Goal: Contribute content

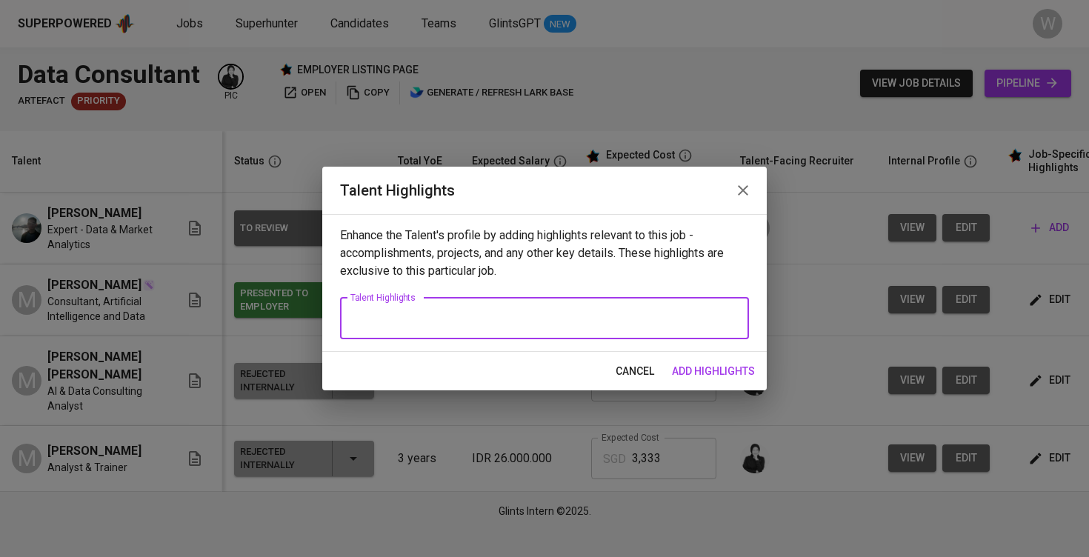
paste textarea "Here are the highlighted notes about Edo, aligned with the Data Consultant role…"
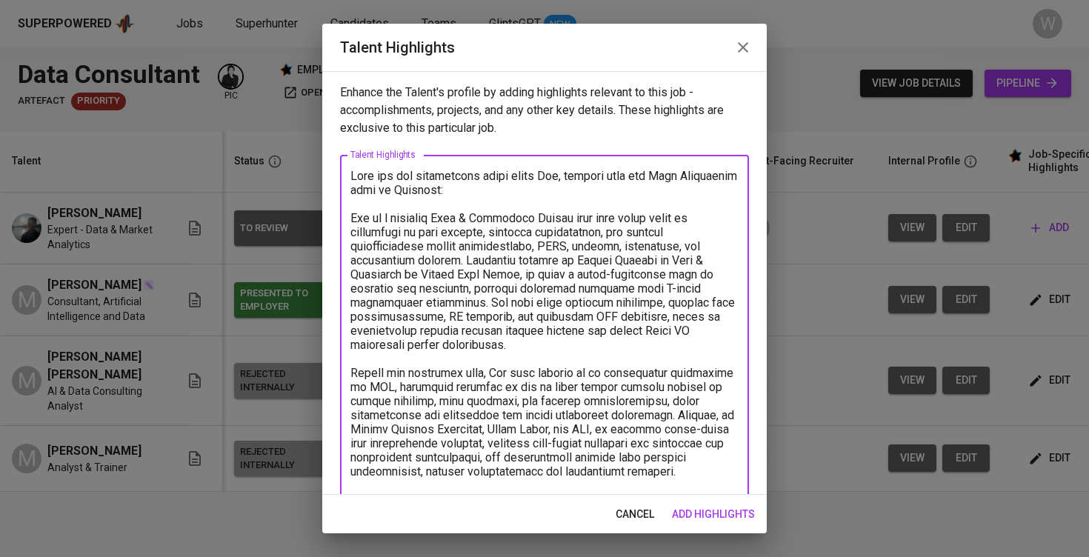
scroll to position [193, 0]
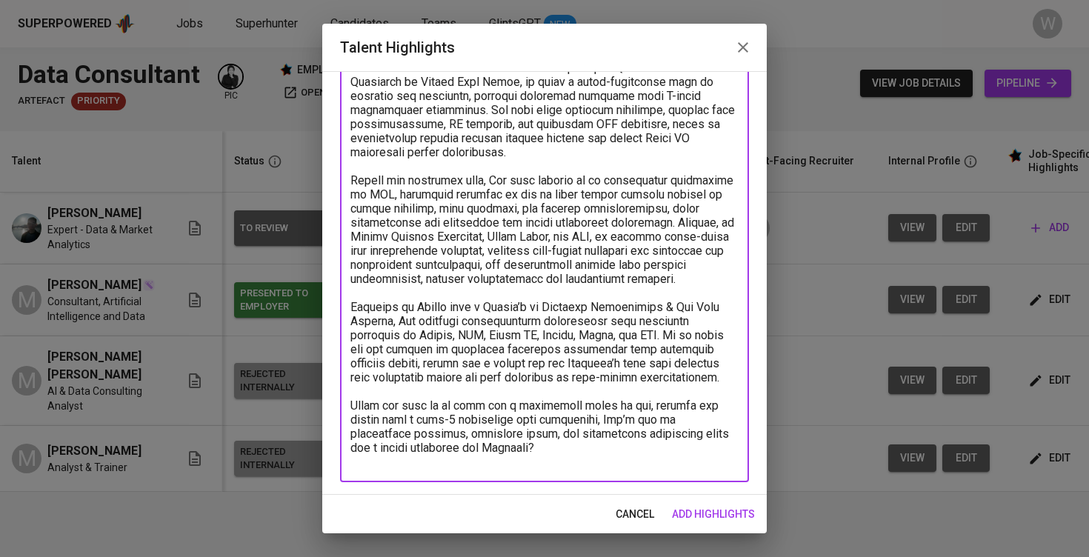
drag, startPoint x: 550, startPoint y: 462, endPoint x: 365, endPoint y: 410, distance: 192.3
click at [365, 410] on textarea at bounding box center [544, 222] width 388 height 493
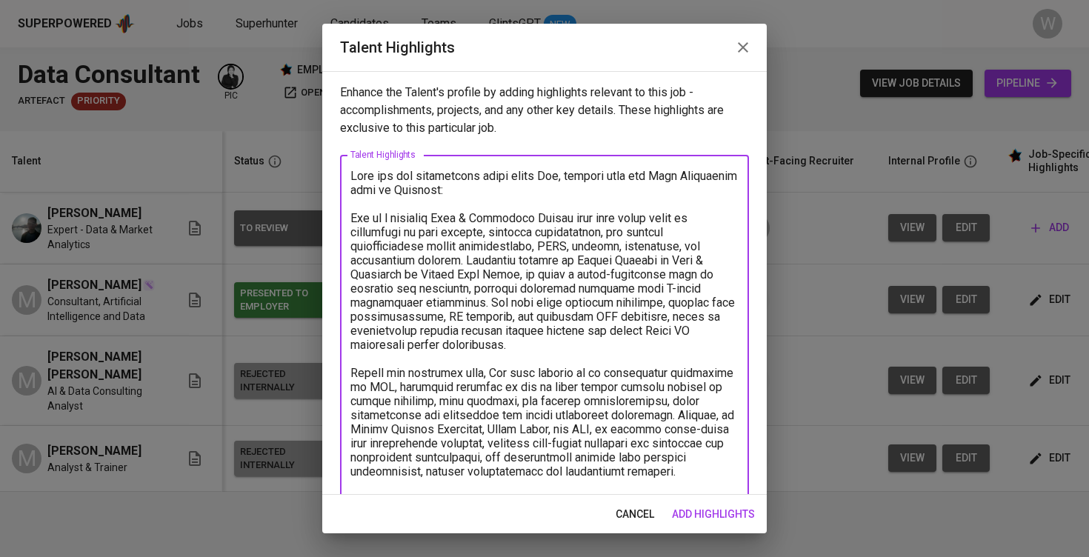
scroll to position [0, 0]
drag, startPoint x: 368, startPoint y: 207, endPoint x: 324, endPoint y: 156, distance: 67.2
click at [324, 156] on div "Enhance the Talent's profile by adding highlights relevant to this job - accomp…" at bounding box center [544, 283] width 445 height 424
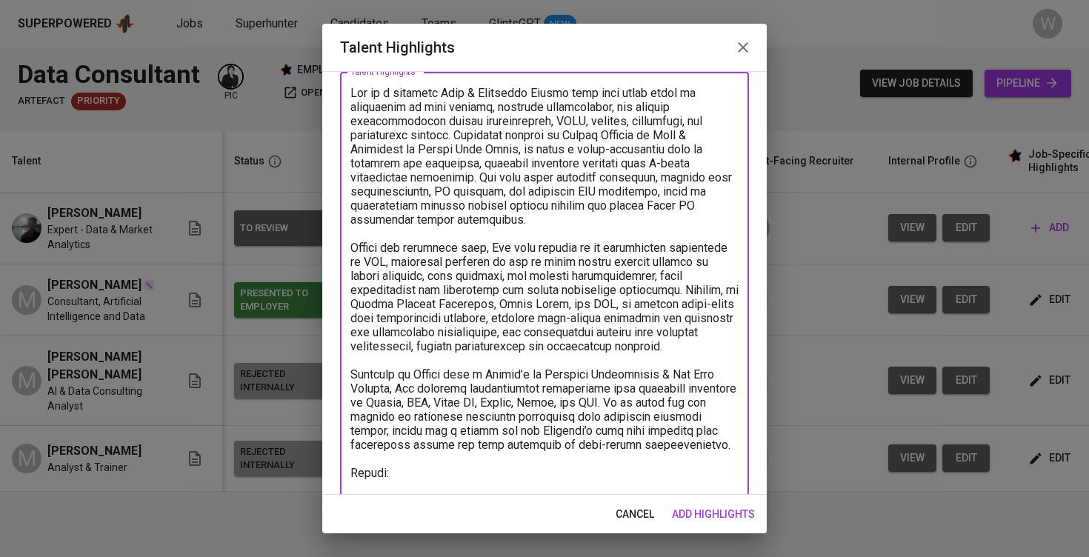
scroll to position [97, 0]
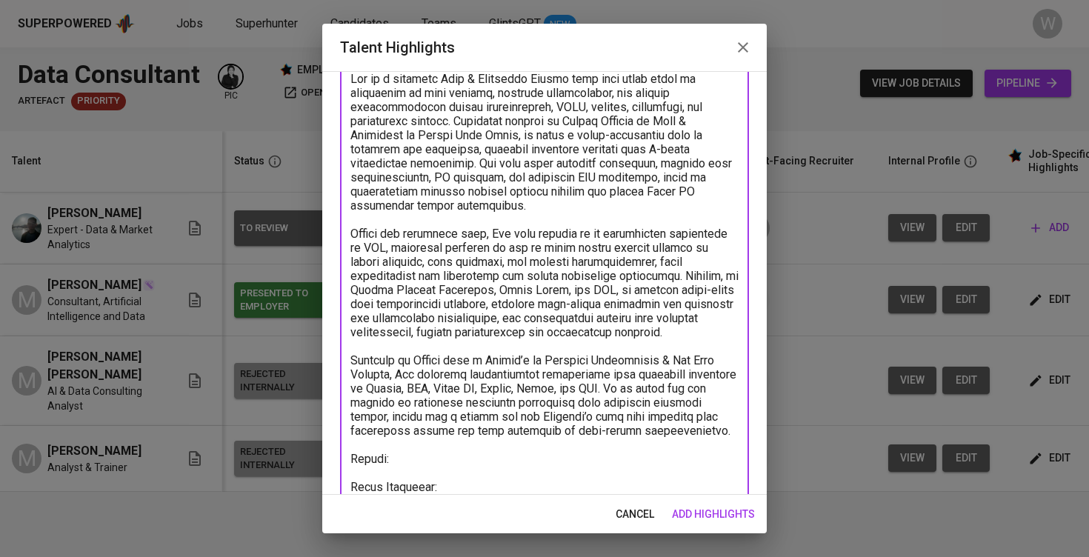
paste textarea "[URL][DOMAIN_NAME]"
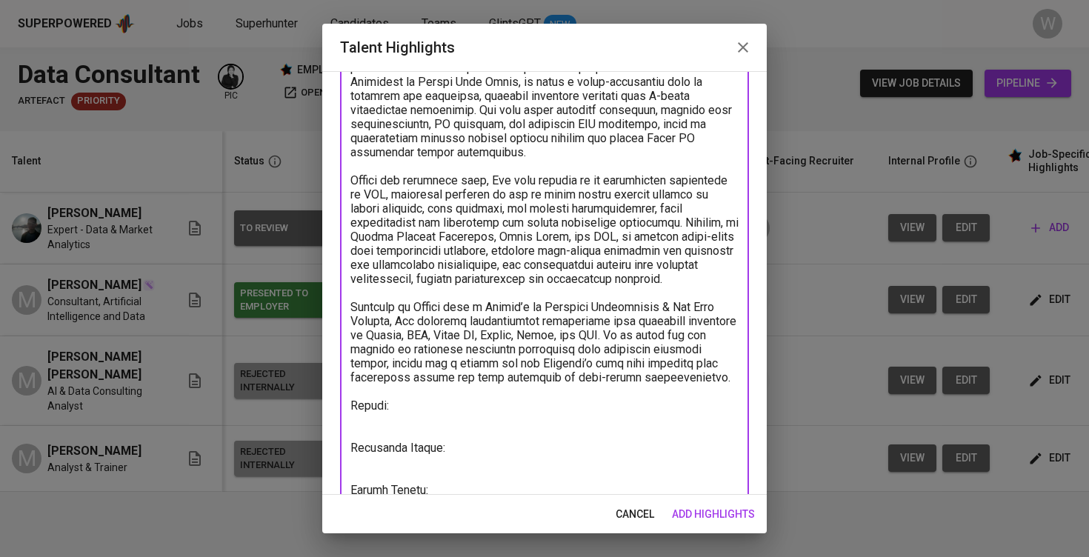
paste textarea "[URL][DOMAIN_NAME]"
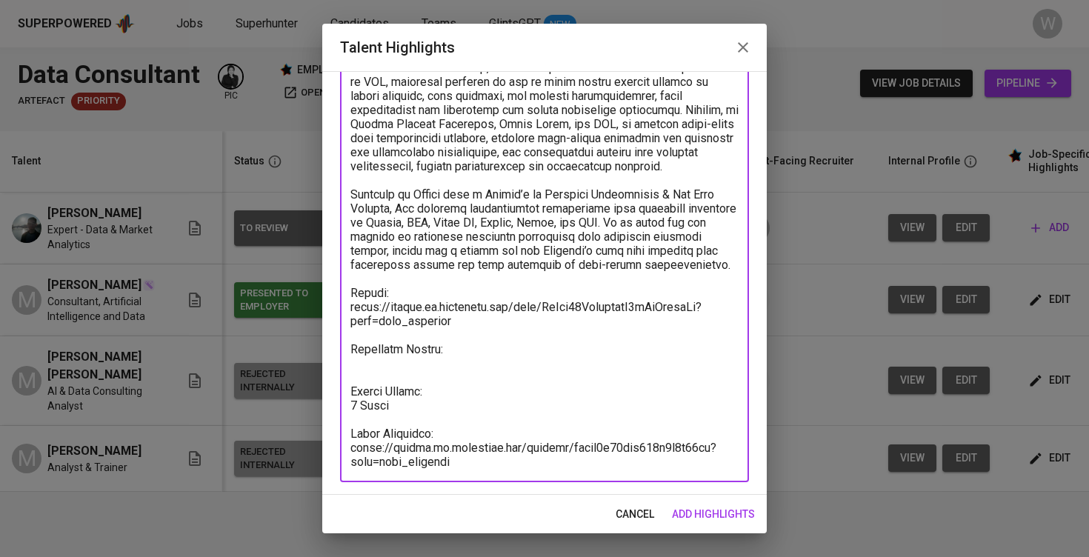
scroll to position [263, 0]
click at [456, 366] on textarea at bounding box center [544, 187] width 388 height 563
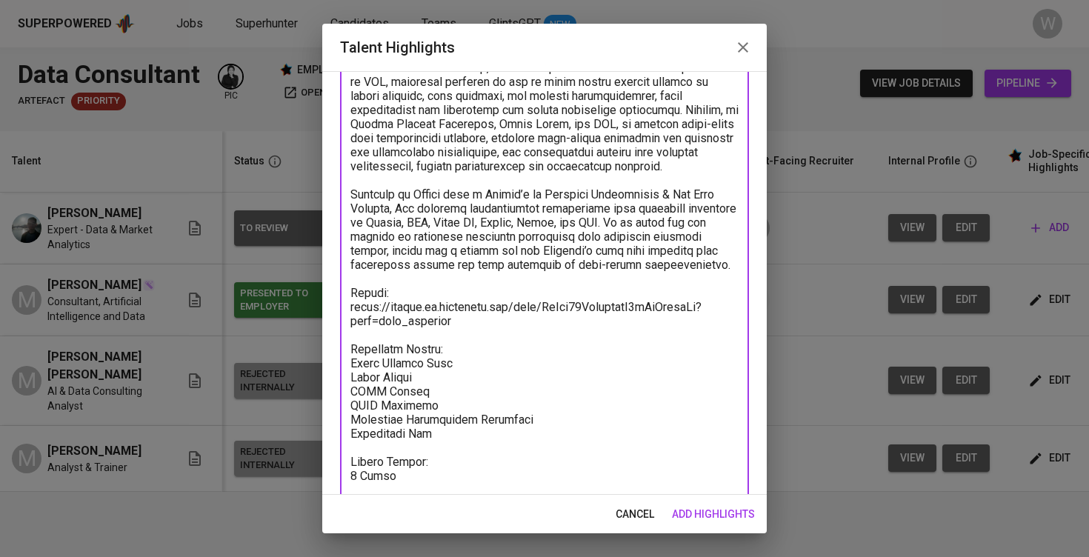
click at [444, 378] on textarea at bounding box center [544, 222] width 388 height 633
paste textarea "5,453.48"
paste textarea "50.36"
paste textarea "248.93"
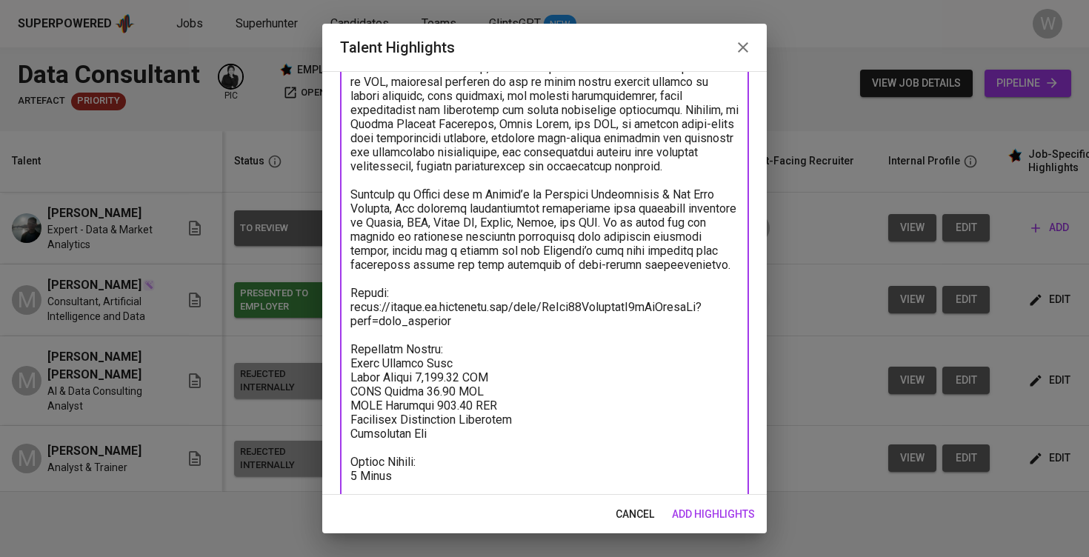
paste textarea "454.46"
click at [467, 365] on textarea at bounding box center [544, 222] width 388 height 633
type textarea "Edo is a seasoned Data & Analytics Leader with over eight years of experience i…"
click at [682, 508] on span "add highlights" at bounding box center [713, 514] width 83 height 19
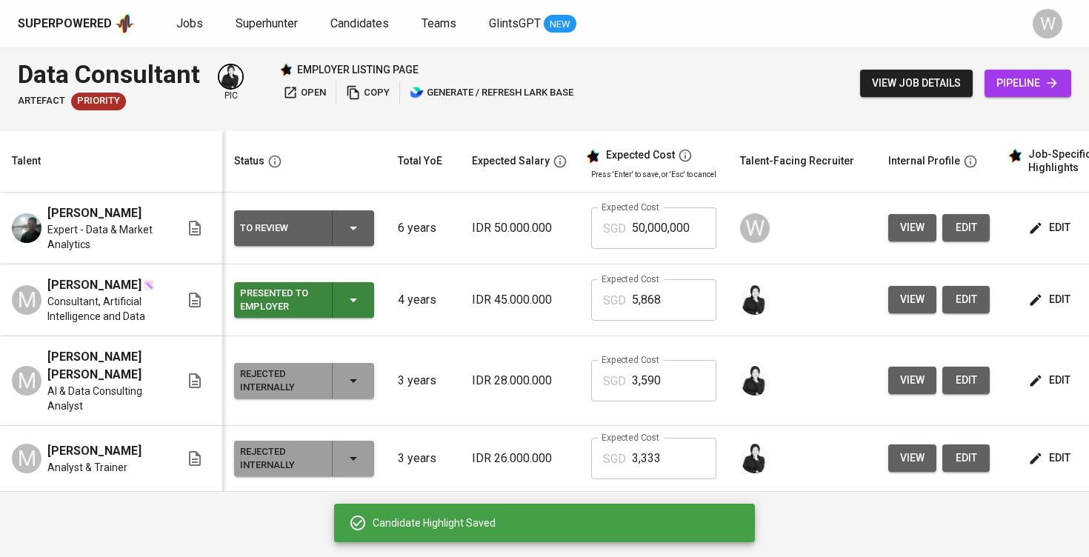
click at [670, 228] on input "50,000,000" at bounding box center [674, 227] width 84 height 41
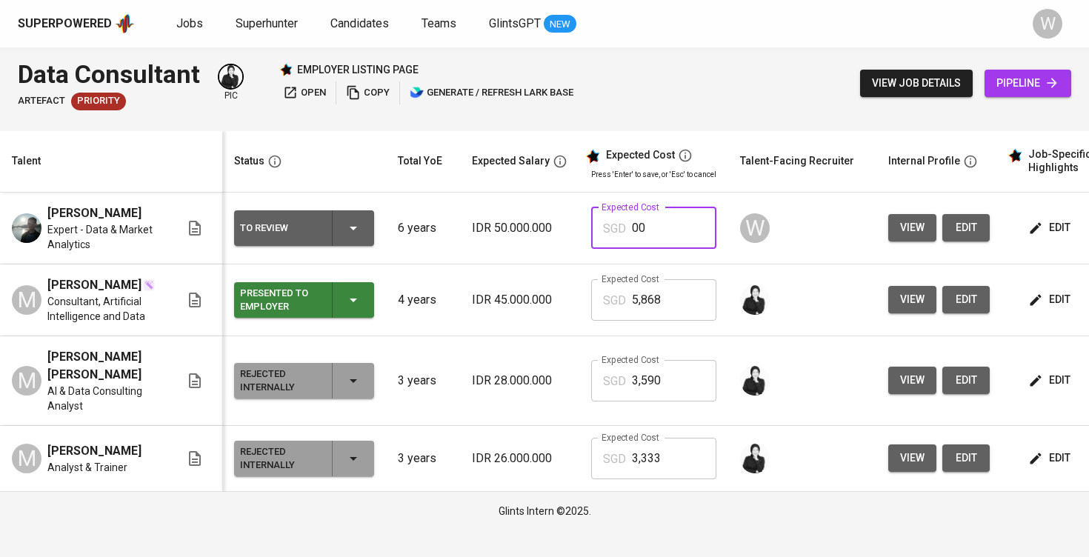
type input "0"
type input "6,558"
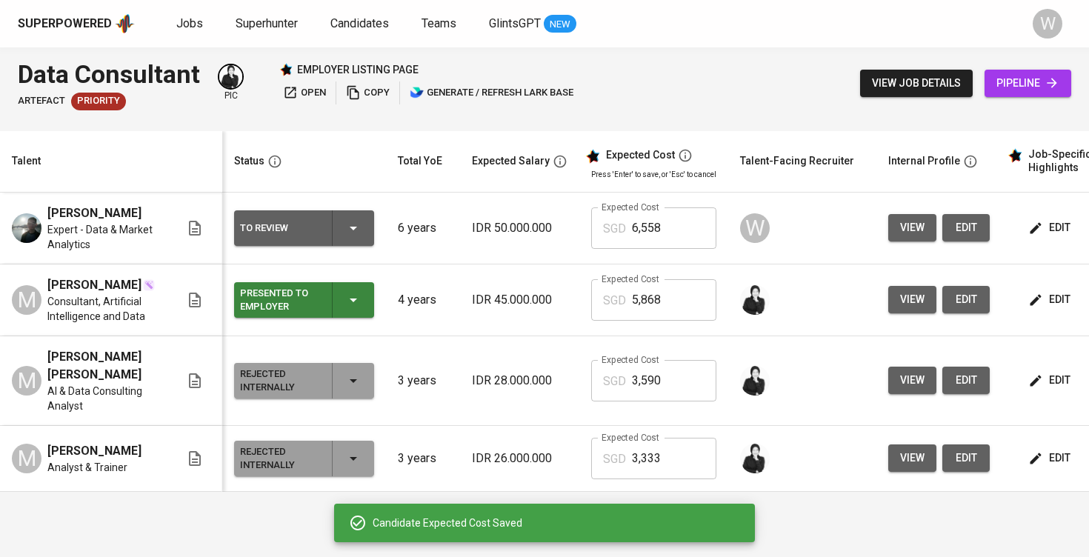
scroll to position [0, 0]
